Goal: Information Seeking & Learning: Compare options

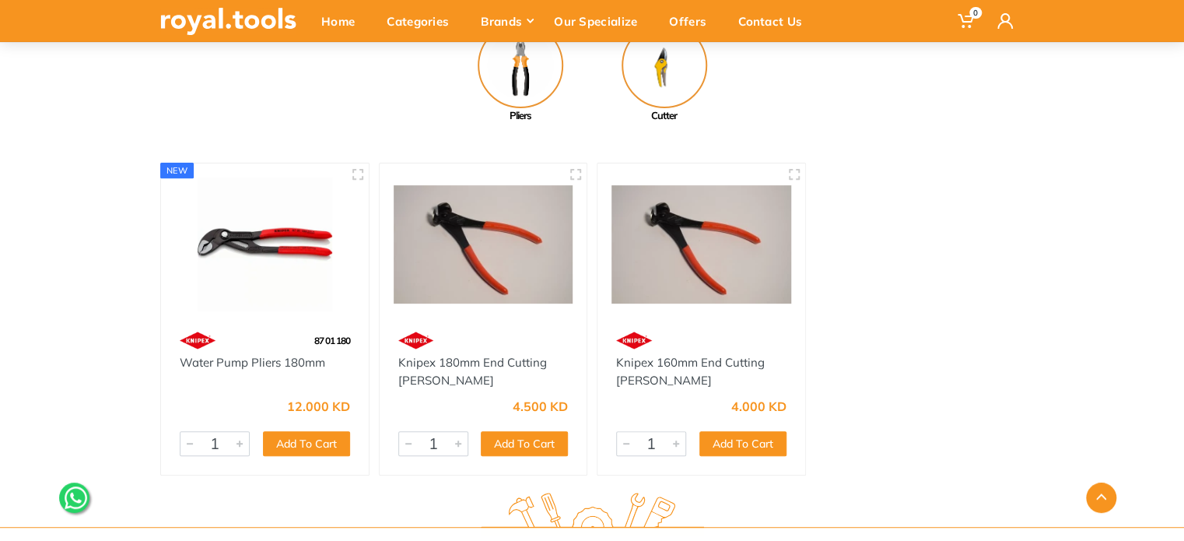
scroll to position [233, 0]
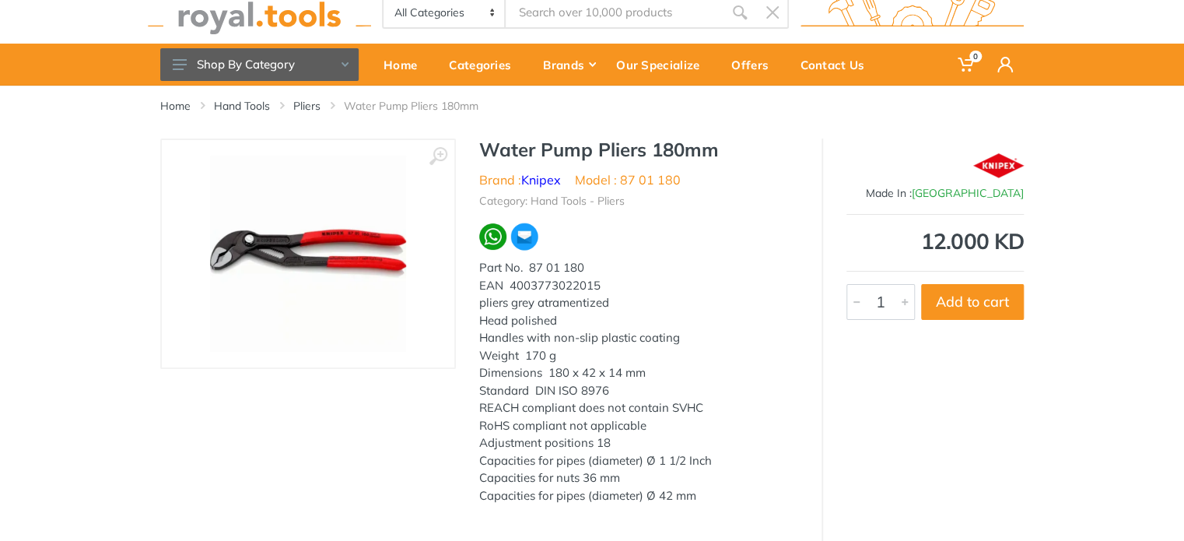
scroll to position [78, 0]
